Goal: Transaction & Acquisition: Purchase product/service

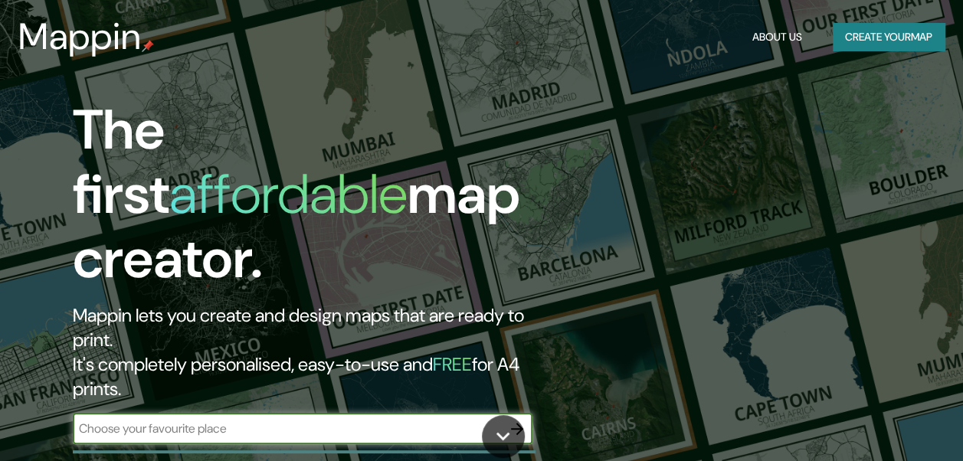
click at [899, 38] on button "Create your map" at bounding box center [889, 37] width 112 height 28
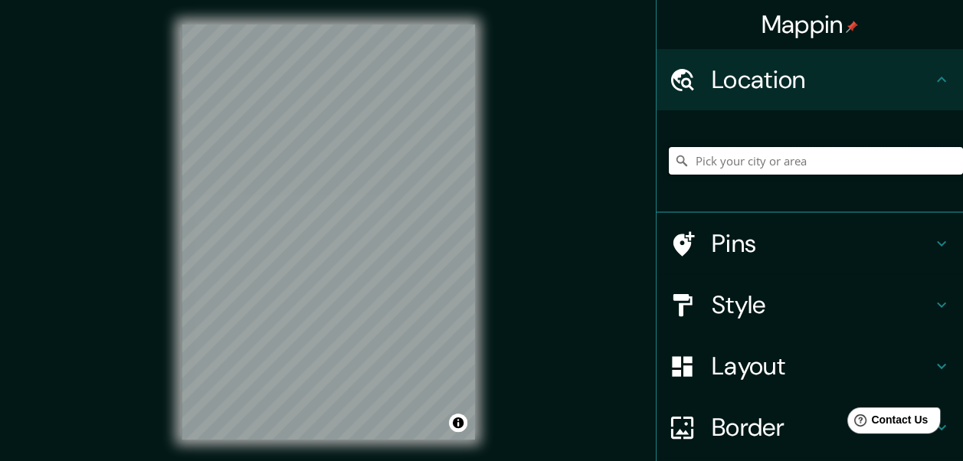
click at [775, 165] on input "Pick your city or area" at bounding box center [816, 161] width 294 height 28
click at [913, 72] on h4 "Location" at bounding box center [822, 79] width 221 height 31
click at [937, 79] on icon at bounding box center [941, 79] width 9 height 5
click at [903, 160] on input "Pick your city or area" at bounding box center [816, 161] width 294 height 28
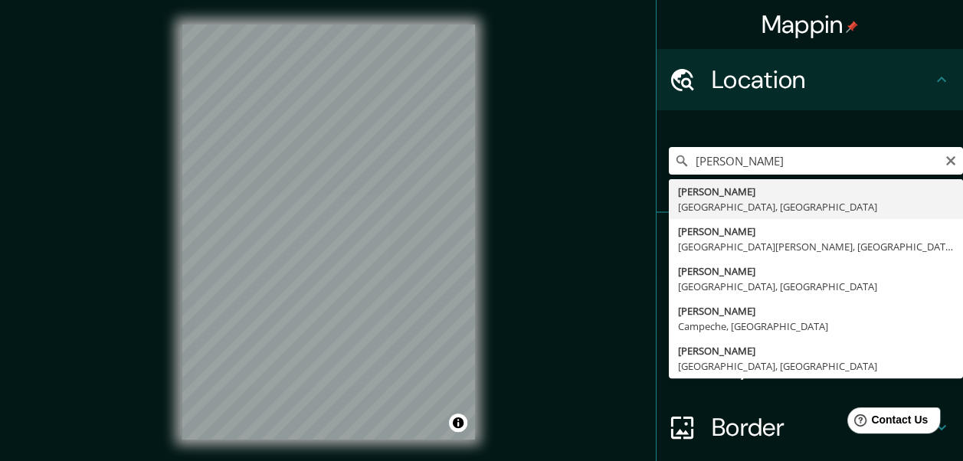
type input "[PERSON_NAME], [GEOGRAPHIC_DATA], [GEOGRAPHIC_DATA]"
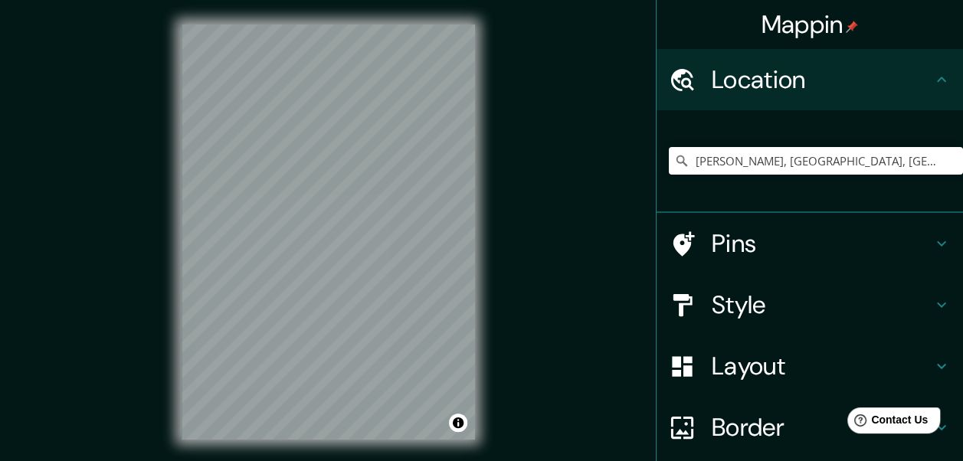
click at [98, 427] on div "Mappin Location [PERSON_NAME], [GEOGRAPHIC_DATA], [GEOGRAPHIC_DATA] Pins Style …" at bounding box center [481, 244] width 963 height 489
click at [919, 162] on input "[PERSON_NAME], [GEOGRAPHIC_DATA], [GEOGRAPHIC_DATA]" at bounding box center [816, 161] width 294 height 28
click at [945, 155] on icon "Clear" at bounding box center [951, 161] width 12 height 12
click at [877, 163] on input "Pick your city or area" at bounding box center [816, 161] width 294 height 28
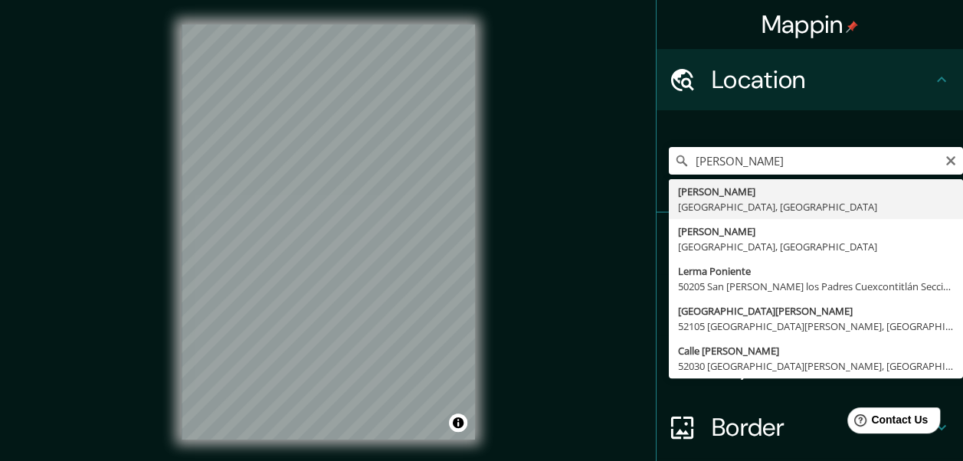
type input "[PERSON_NAME], [GEOGRAPHIC_DATA], [GEOGRAPHIC_DATA]"
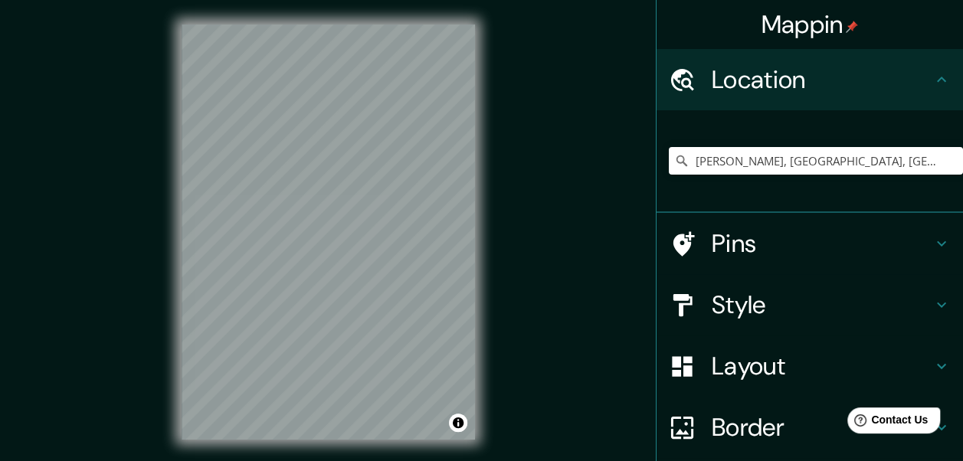
click at [759, 256] on h4 "Pins" at bounding box center [822, 243] width 221 height 31
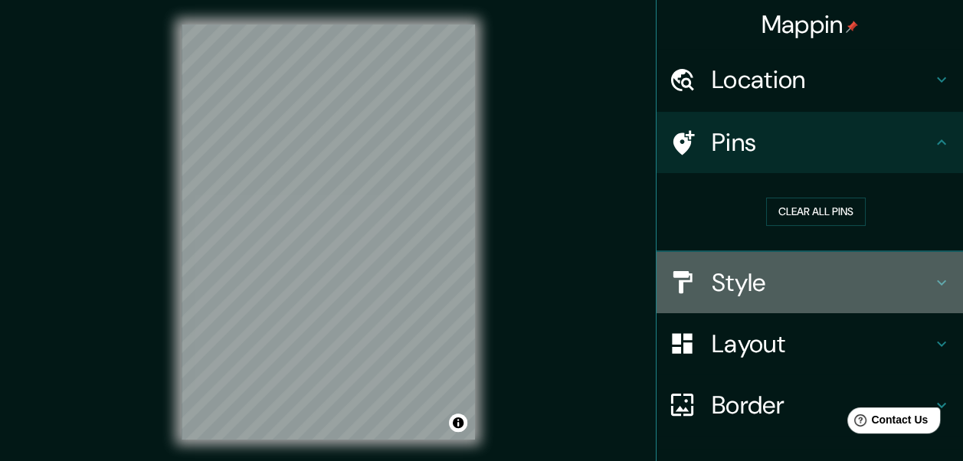
click at [758, 277] on h4 "Style" at bounding box center [822, 282] width 221 height 31
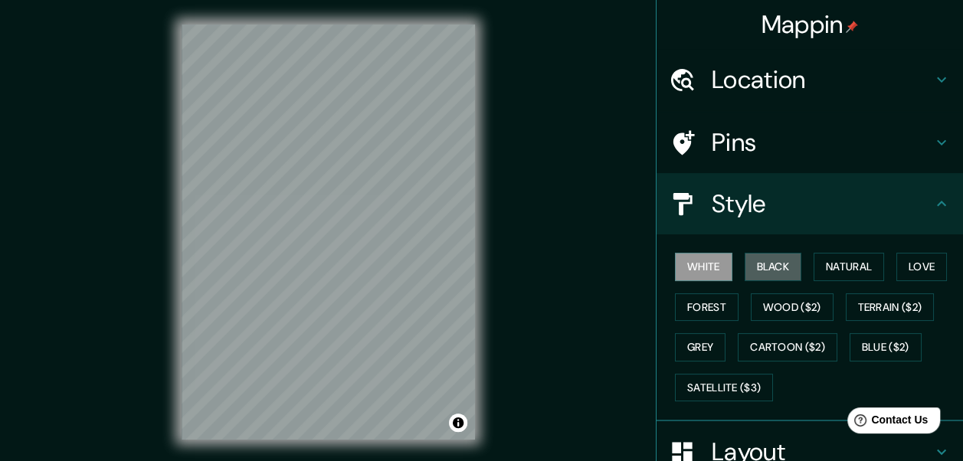
click at [758, 277] on button "Black" at bounding box center [773, 267] width 57 height 28
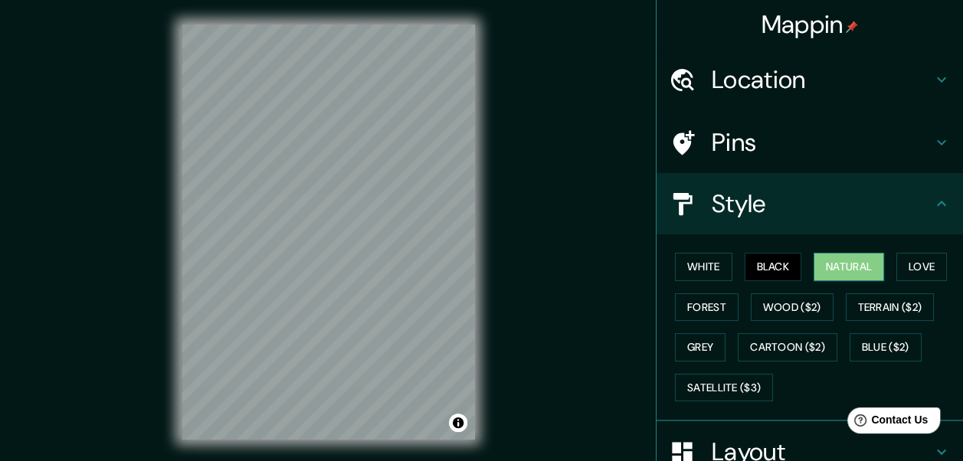
click at [847, 270] on button "Natural" at bounding box center [849, 267] width 70 height 28
click at [883, 300] on button "Terrain ($2)" at bounding box center [890, 307] width 89 height 28
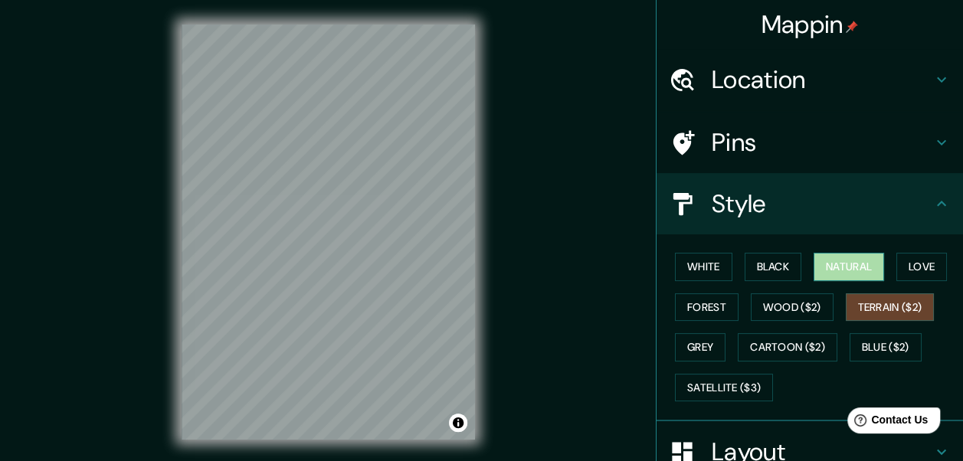
click at [847, 264] on button "Natural" at bounding box center [849, 267] width 70 height 28
